Goal: Transaction & Acquisition: Purchase product/service

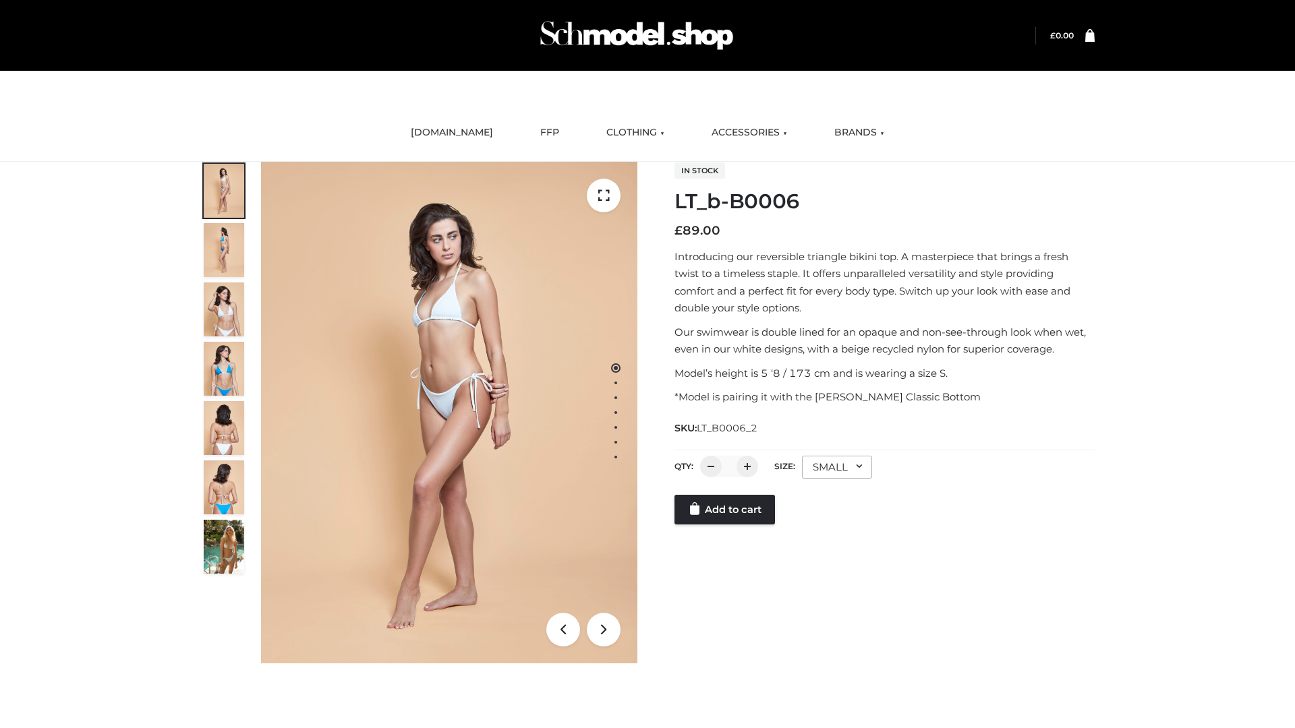
click at [725, 525] on link "Add to cart" at bounding box center [724, 510] width 100 height 30
